Goal: Task Accomplishment & Management: Manage account settings

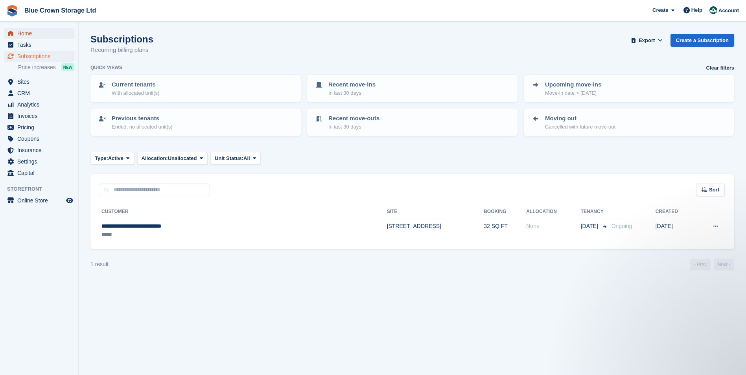
click at [34, 35] on span "Home" at bounding box center [40, 33] width 47 height 11
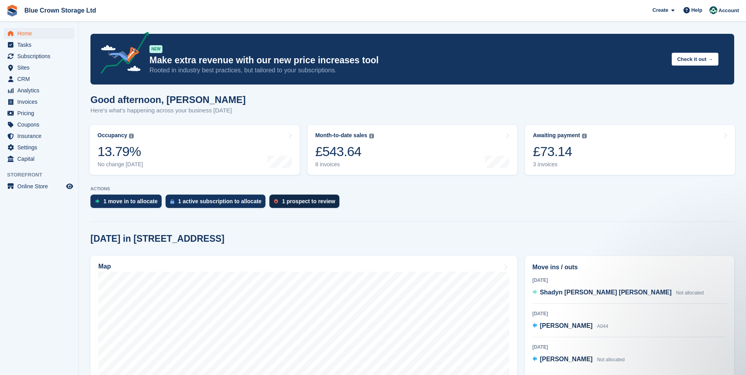
click at [312, 199] on div "1 prospect to review" at bounding box center [308, 201] width 53 height 6
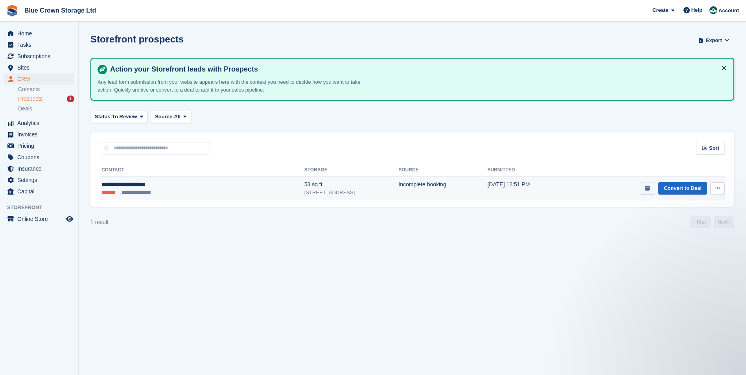
click at [650, 189] on icon "submit" at bounding box center [647, 188] width 5 height 5
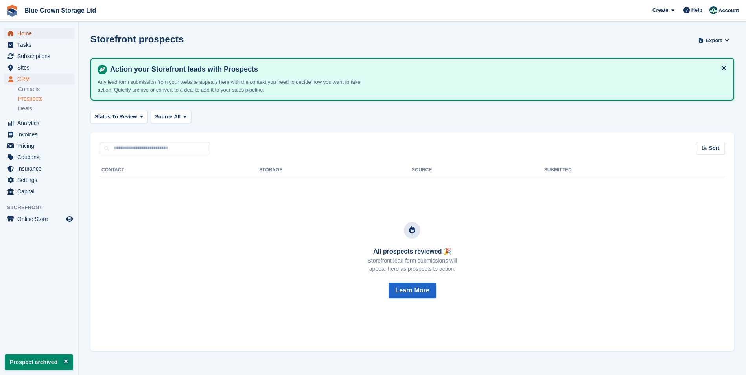
click at [34, 33] on span "Home" at bounding box center [40, 33] width 47 height 11
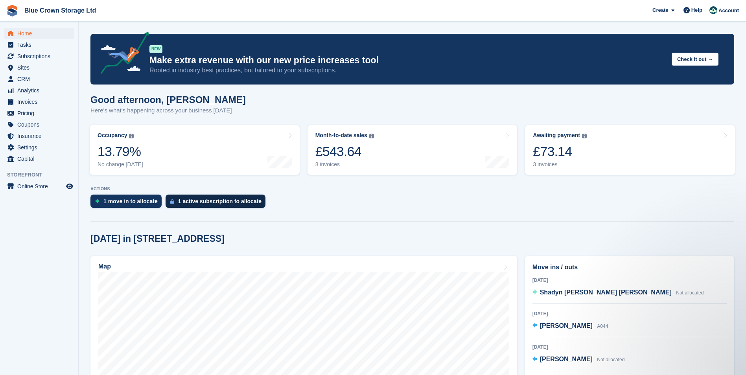
click at [196, 203] on div "1 active subscription to allocate" at bounding box center [219, 201] width 83 height 6
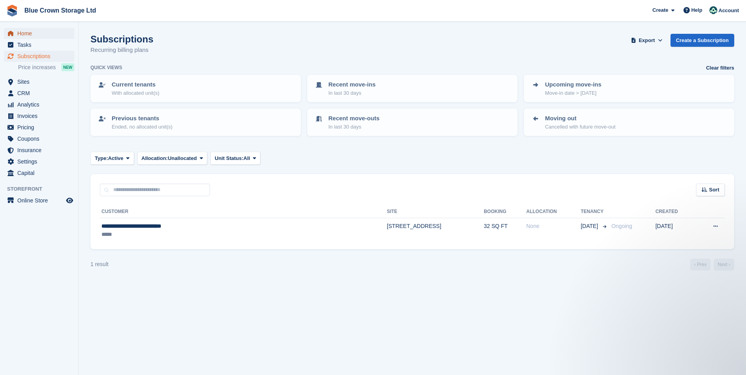
click at [20, 33] on span "Home" at bounding box center [40, 33] width 47 height 11
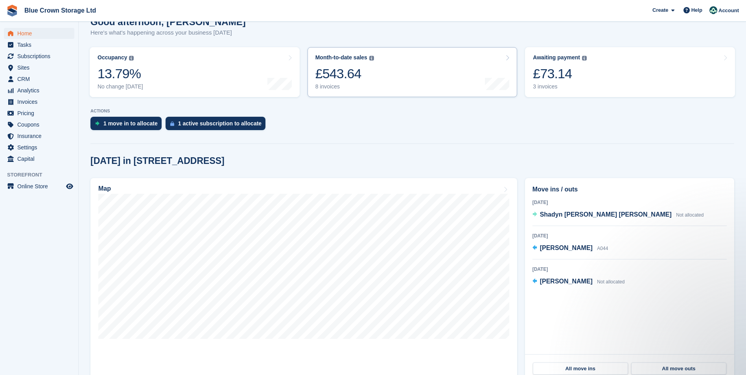
scroll to position [79, 0]
click at [122, 122] on div "1 move in to allocate" at bounding box center [130, 123] width 54 height 6
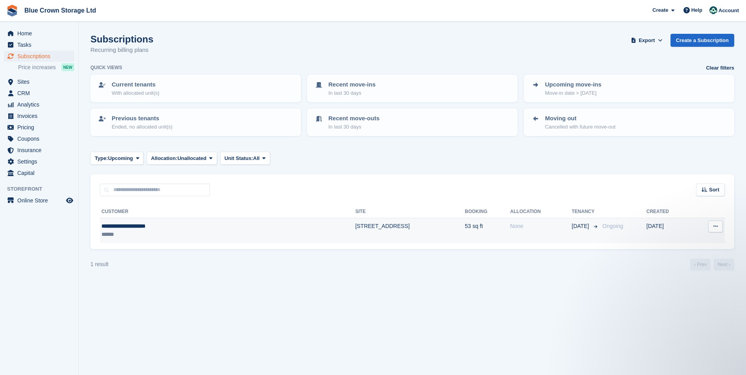
click at [355, 225] on td "[STREET_ADDRESS]" at bounding box center [410, 230] width 110 height 25
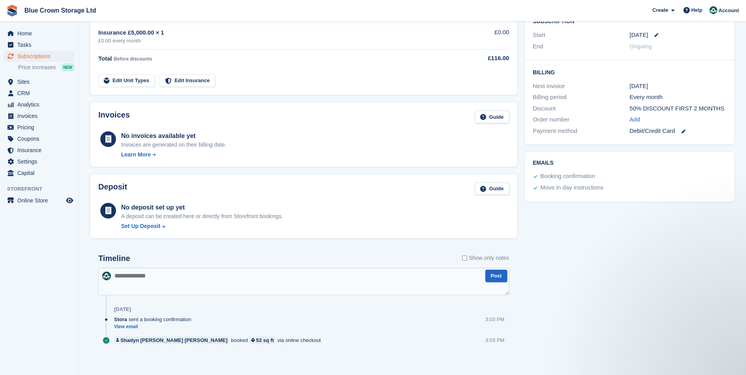
scroll to position [157, 0]
click at [120, 325] on link "View email" at bounding box center [154, 326] width 81 height 7
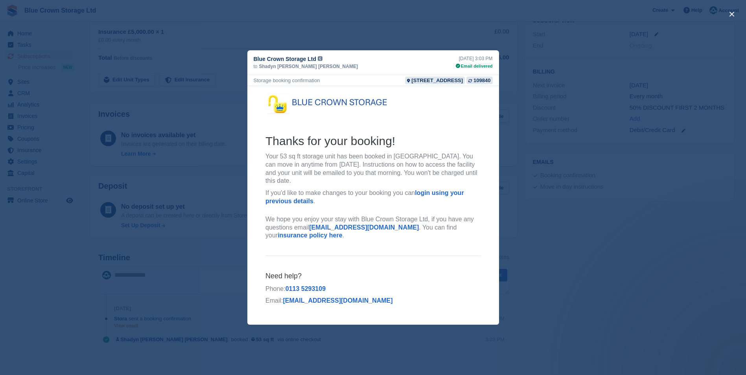
scroll to position [0, 0]
click at [577, 231] on div "close" at bounding box center [373, 187] width 746 height 375
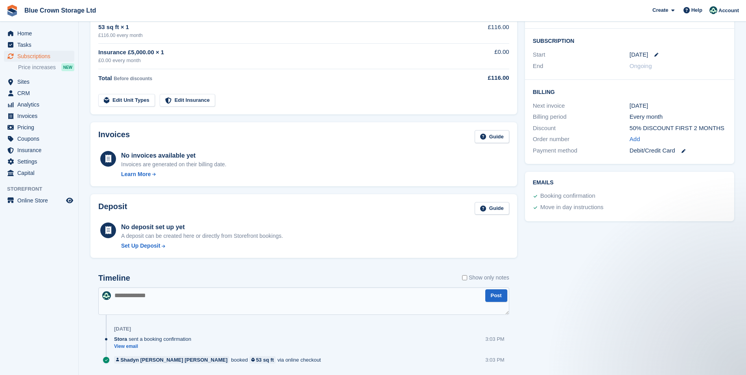
scroll to position [118, 0]
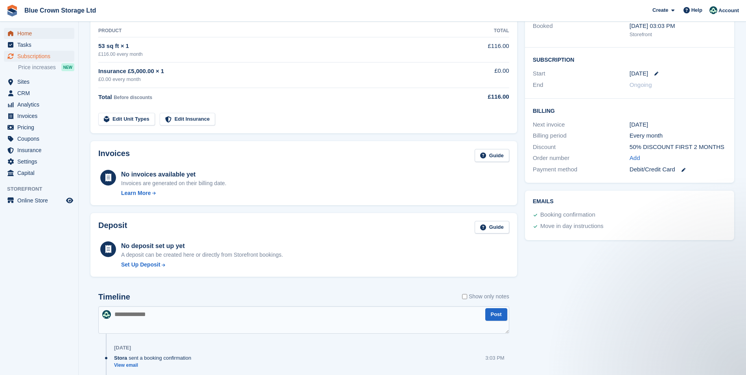
click at [29, 30] on span "Home" at bounding box center [40, 33] width 47 height 11
